Goal: Transaction & Acquisition: Purchase product/service

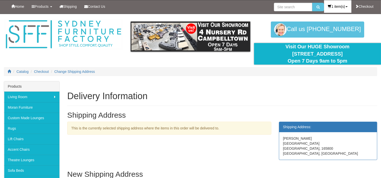
click at [329, 5] on link "1 item(s)" at bounding box center [337, 6] width 27 height 13
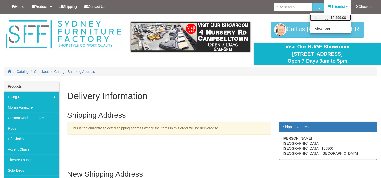
click at [327, 19] on link "1 item(s), $2,499.00" at bounding box center [330, 17] width 41 height 7
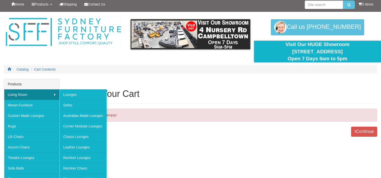
scroll to position [3, 0]
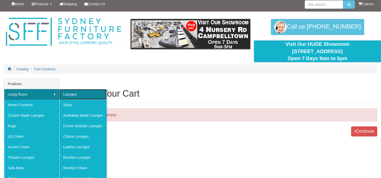
click at [82, 96] on link "Lounges" at bounding box center [82, 94] width 47 height 11
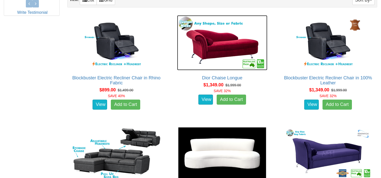
scroll to position [274, 0]
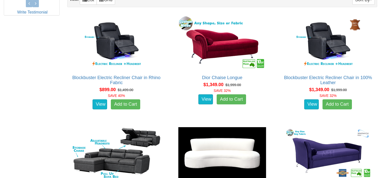
click at [178, 6] on div "Sort By Product Name Price+ Quantity View: List Grid" at bounding box center [222, -1] width 310 height 15
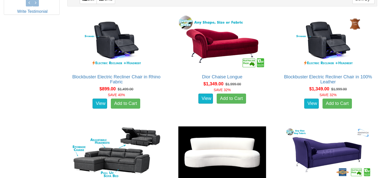
click at [274, 48] on div "Dior Chaise Longue Advertised price is for the Chaise Longue in Fabric range ""…" at bounding box center [222, 65] width 106 height 106
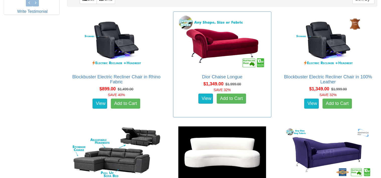
scroll to position [275, 0]
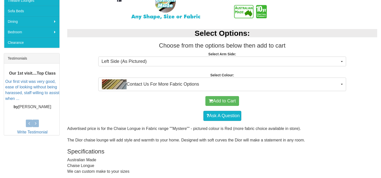
scroll to position [162, 0]
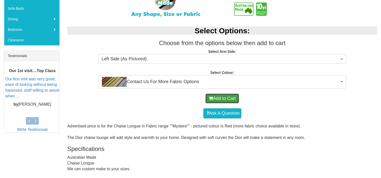
click at [226, 100] on button "Add to Cart" at bounding box center [222, 99] width 34 height 10
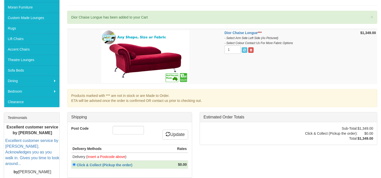
scroll to position [100, 0]
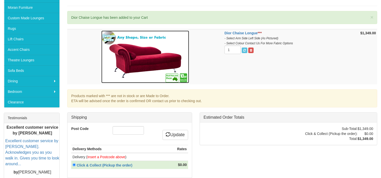
click at [159, 53] on img at bounding box center [145, 57] width 88 height 53
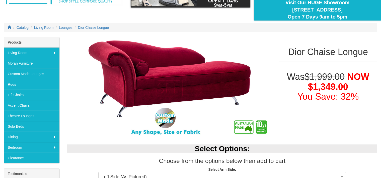
scroll to position [44, 0]
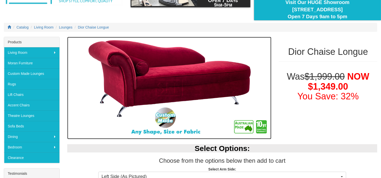
click at [199, 66] on img at bounding box center [169, 88] width 204 height 103
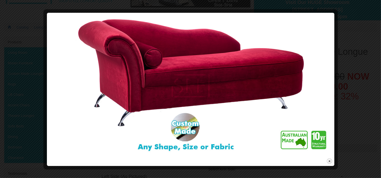
click at [346, 89] on div at bounding box center [190, 89] width 381 height 178
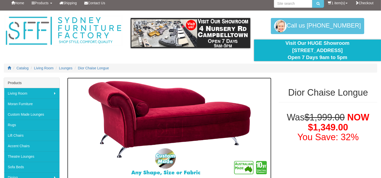
scroll to position [3, 0]
